Goal: Information Seeking & Learning: Check status

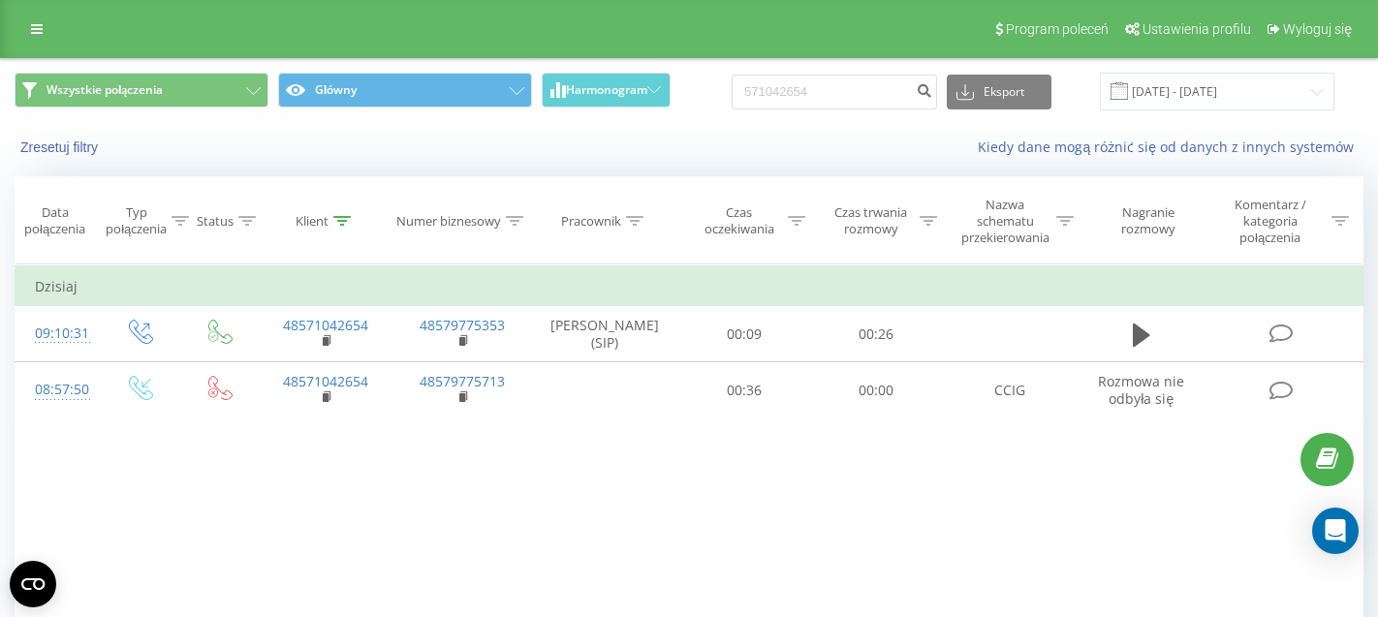
click at [842, 100] on input "571042654" at bounding box center [834, 92] width 205 height 35
type input "531 583 965"
click at [932, 94] on icon "submit" at bounding box center [924, 88] width 16 height 12
